Goal: Task Accomplishment & Management: Use online tool/utility

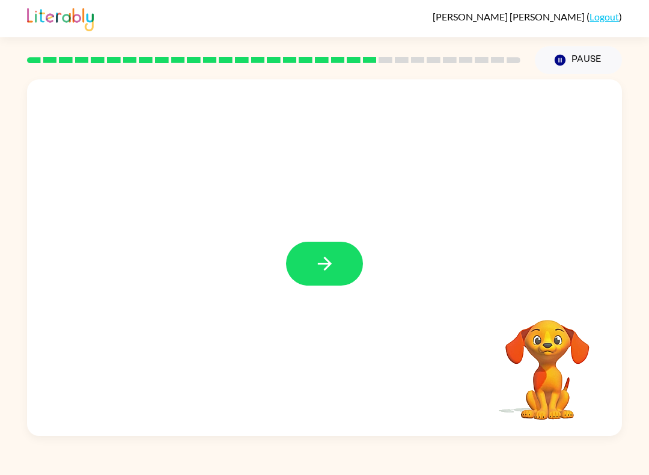
click at [340, 272] on button "button" at bounding box center [324, 264] width 77 height 44
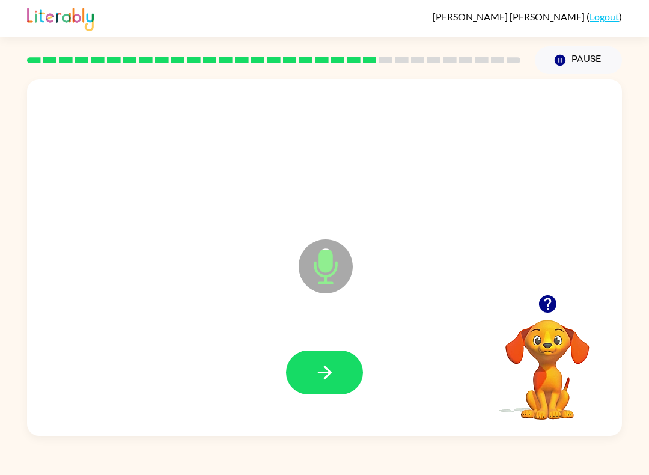
click at [327, 389] on button "button" at bounding box center [324, 372] width 77 height 44
click at [352, 374] on button "button" at bounding box center [324, 372] width 77 height 44
click at [328, 392] on button "button" at bounding box center [324, 372] width 77 height 44
click at [338, 380] on button "button" at bounding box center [324, 372] width 77 height 44
click at [338, 379] on button "button" at bounding box center [324, 372] width 77 height 44
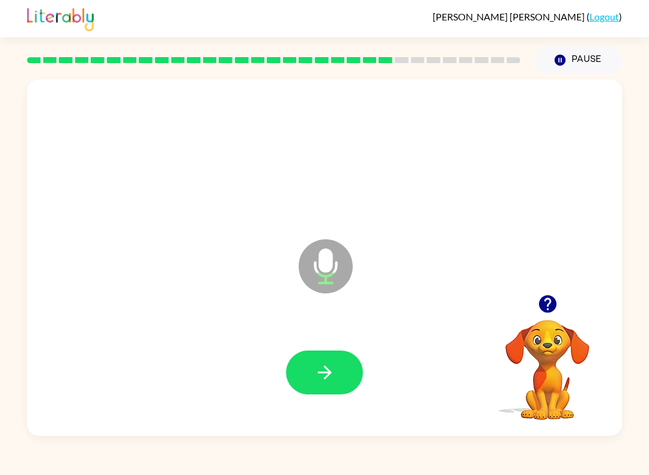
click at [314, 383] on icon "button" at bounding box center [324, 372] width 21 height 21
click at [325, 392] on button "button" at bounding box center [324, 372] width 77 height 44
click at [337, 391] on button "button" at bounding box center [324, 372] width 77 height 44
click at [333, 384] on button "button" at bounding box center [324, 372] width 77 height 44
click at [347, 372] on button "button" at bounding box center [324, 372] width 77 height 44
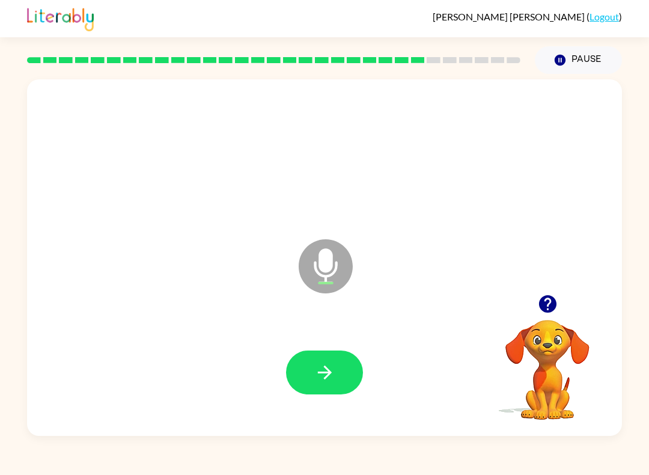
click at [332, 379] on icon "button" at bounding box center [324, 372] width 21 height 21
click at [335, 367] on button "button" at bounding box center [324, 372] width 77 height 44
click at [341, 368] on button "button" at bounding box center [324, 372] width 77 height 44
click at [331, 385] on button "button" at bounding box center [324, 372] width 77 height 44
click at [334, 377] on icon "button" at bounding box center [324, 372] width 21 height 21
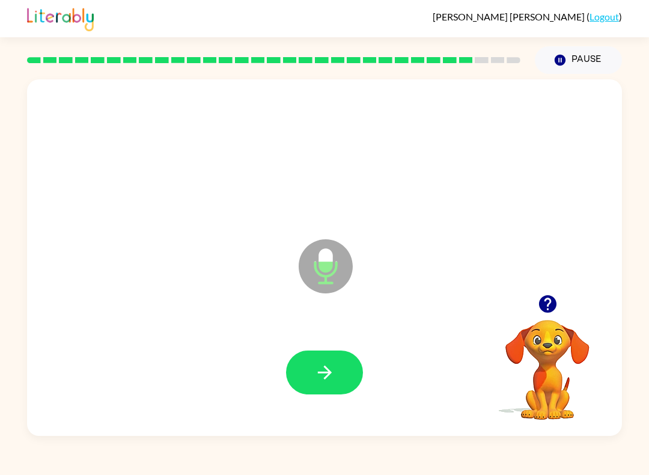
click at [331, 391] on button "button" at bounding box center [324, 372] width 77 height 44
click at [338, 382] on button "button" at bounding box center [324, 372] width 77 height 44
click at [328, 369] on icon "button" at bounding box center [324, 372] width 14 height 14
click at [356, 386] on button "button" at bounding box center [324, 372] width 77 height 44
click at [329, 386] on button "button" at bounding box center [324, 372] width 77 height 44
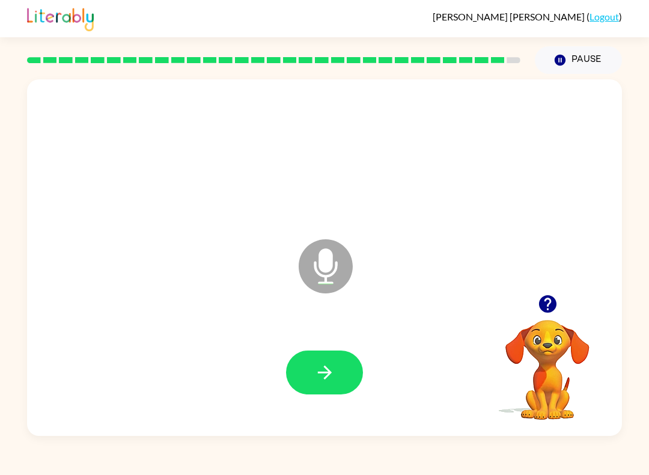
click at [344, 373] on button "button" at bounding box center [324, 372] width 77 height 44
